Goal: Transaction & Acquisition: Obtain resource

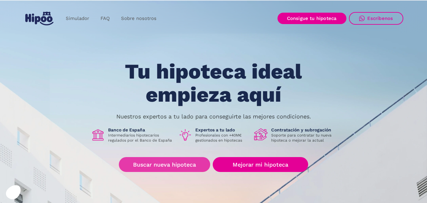
click at [159, 165] on link "Buscar nueva hipoteca" at bounding box center [164, 164] width 91 height 15
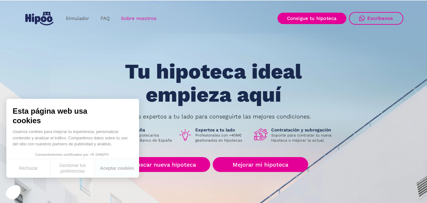
click at [129, 19] on link "Sobre nosotros" at bounding box center [138, 18] width 47 height 12
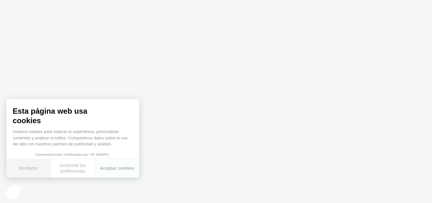
click at [27, 169] on button "Rechazar" at bounding box center [28, 168] width 44 height 19
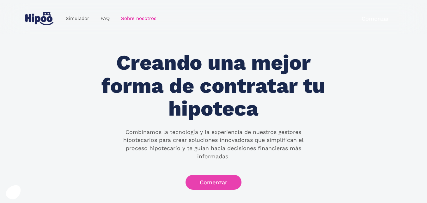
click at [223, 174] on link "Comenzar" at bounding box center [213, 181] width 56 height 15
